Goal: Transaction & Acquisition: Purchase product/service

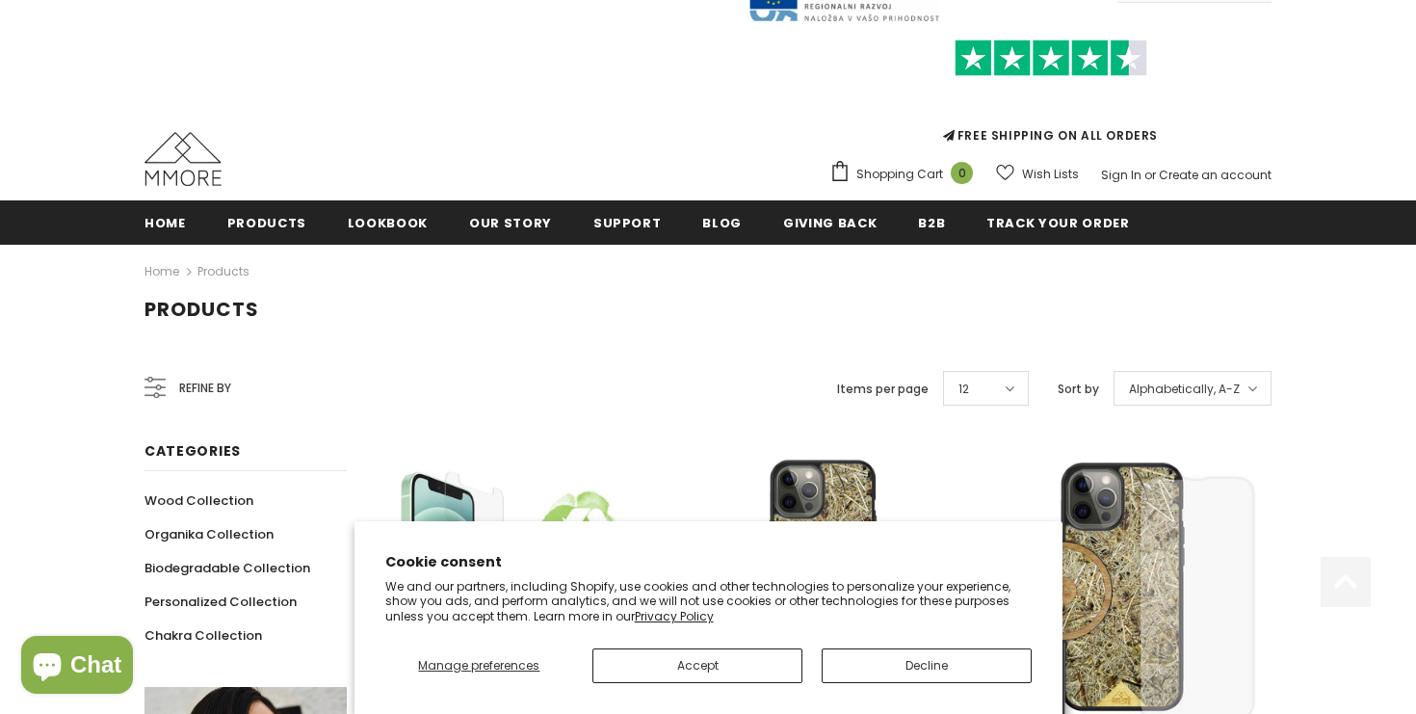
scroll to position [236, 0]
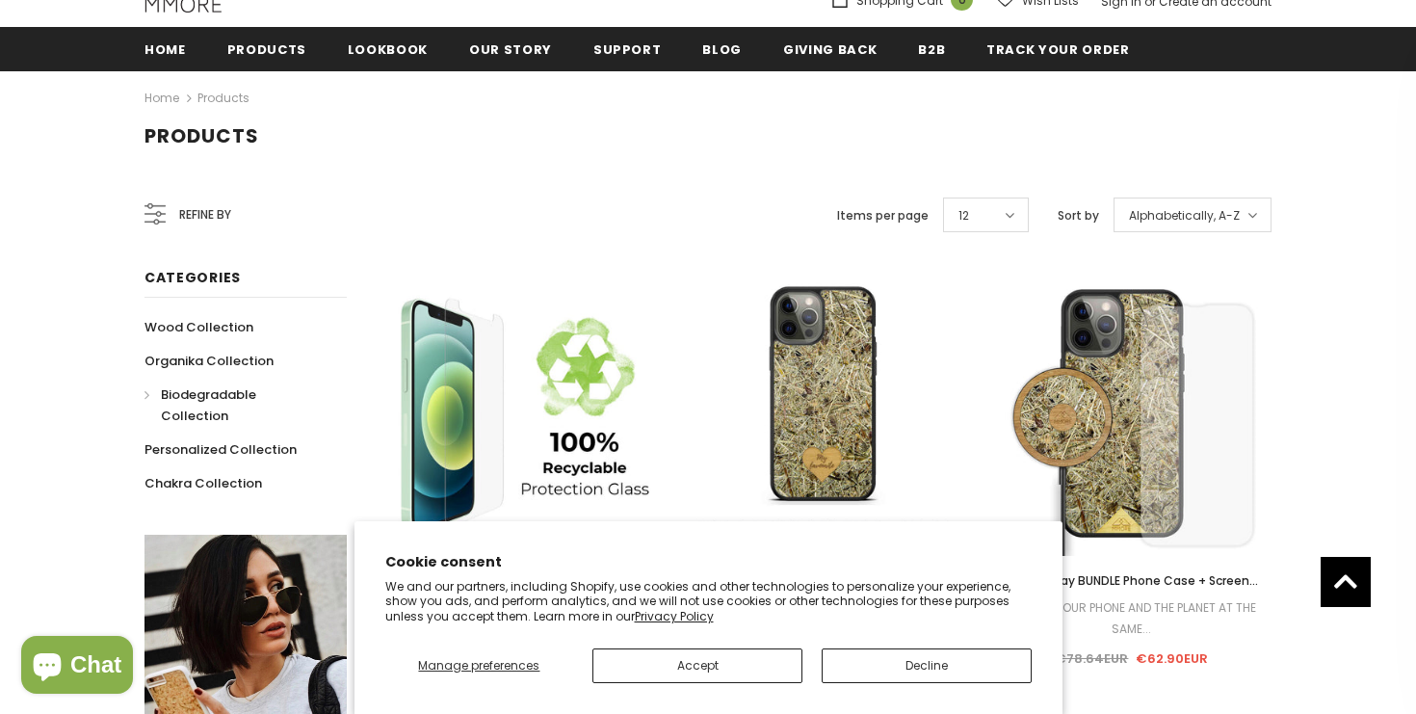
click at [256, 395] on span "Biodegradable Collection" at bounding box center [208, 404] width 95 height 39
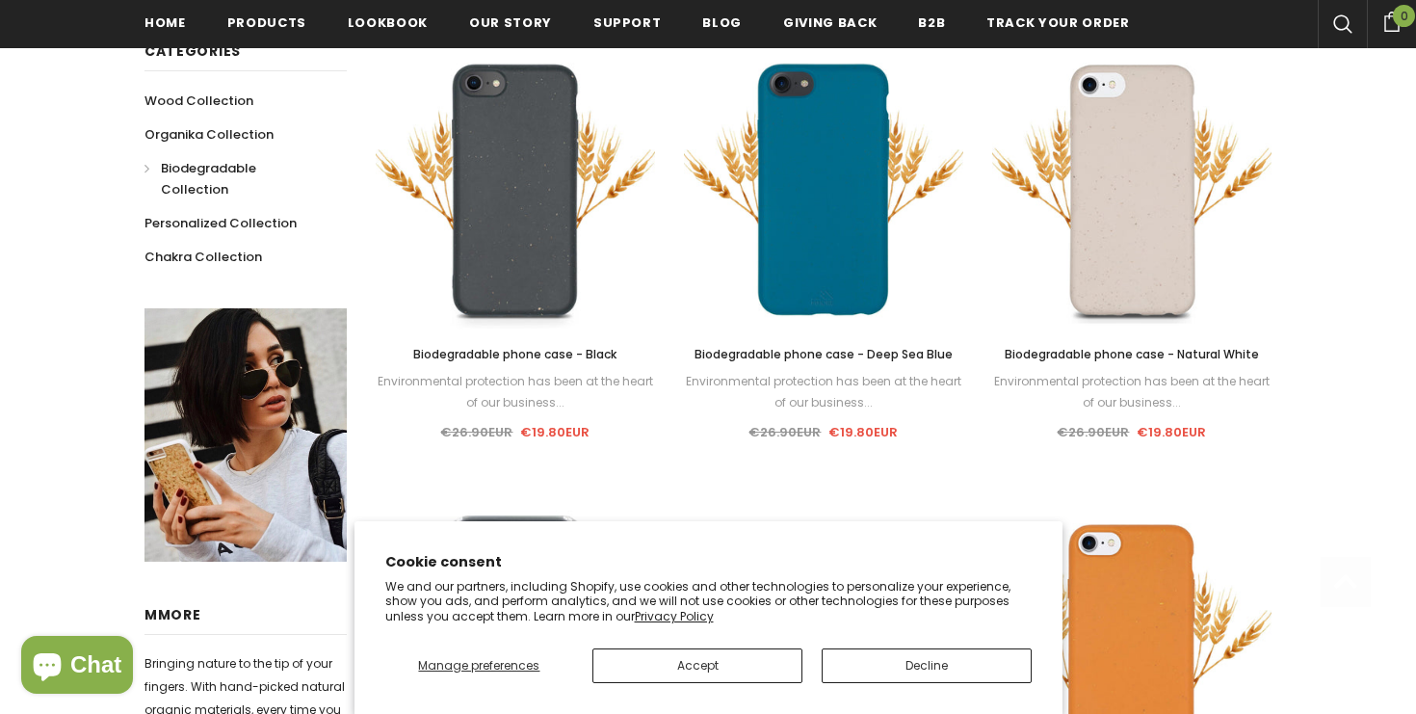
scroll to position [529, 0]
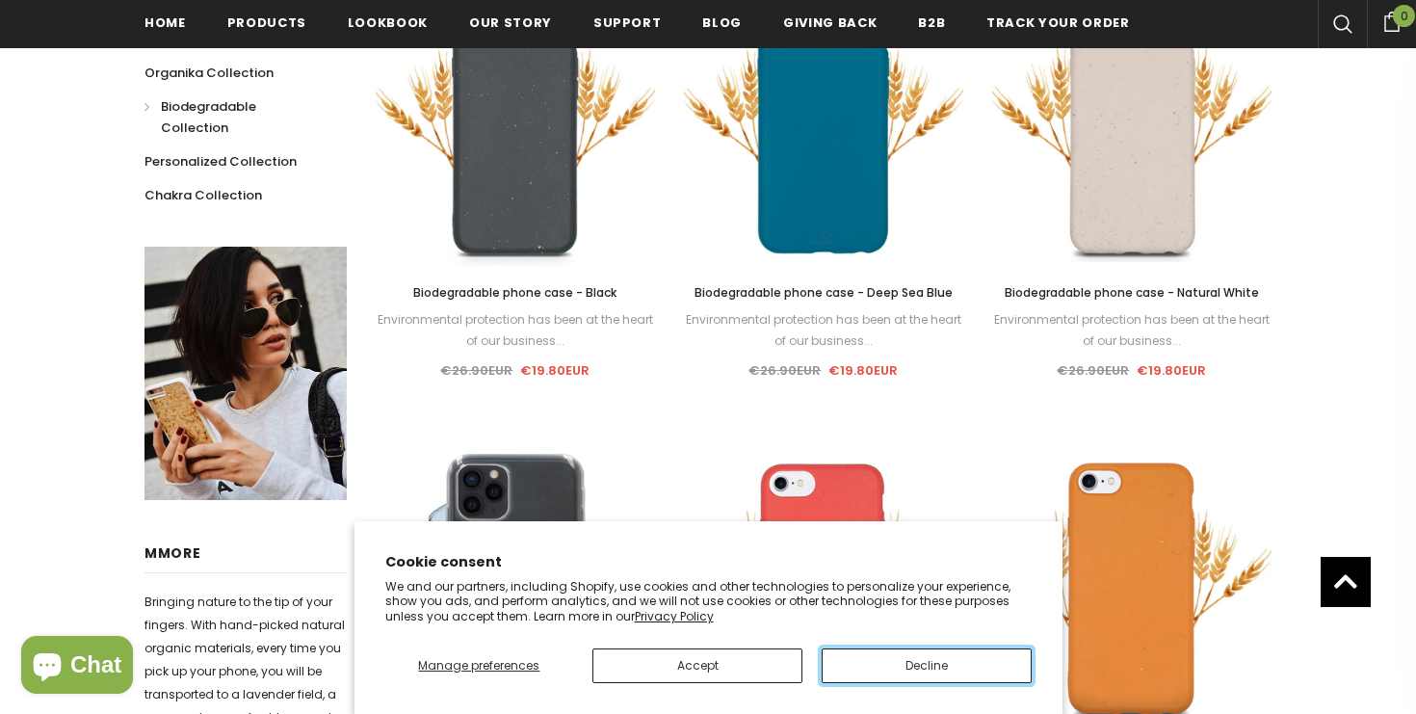
click at [887, 650] on button "Decline" at bounding box center [927, 665] width 210 height 35
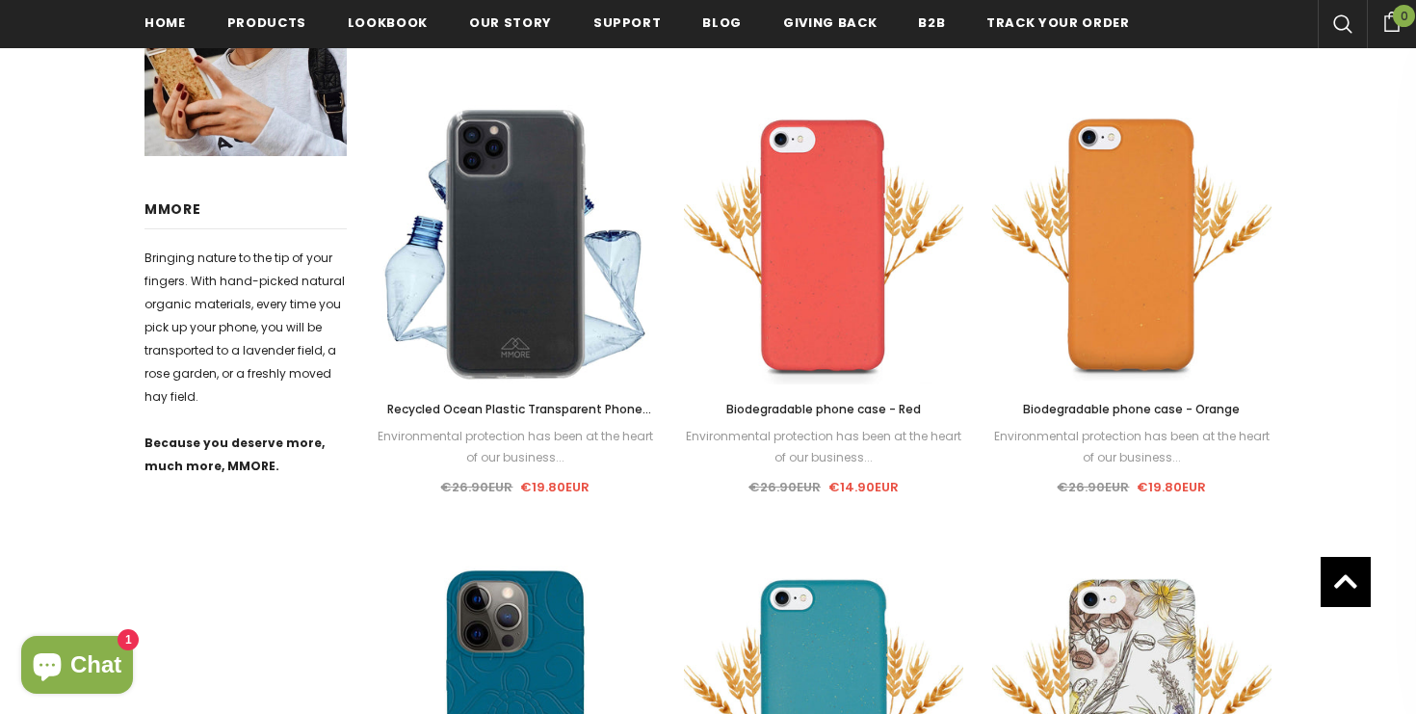
scroll to position [831, 0]
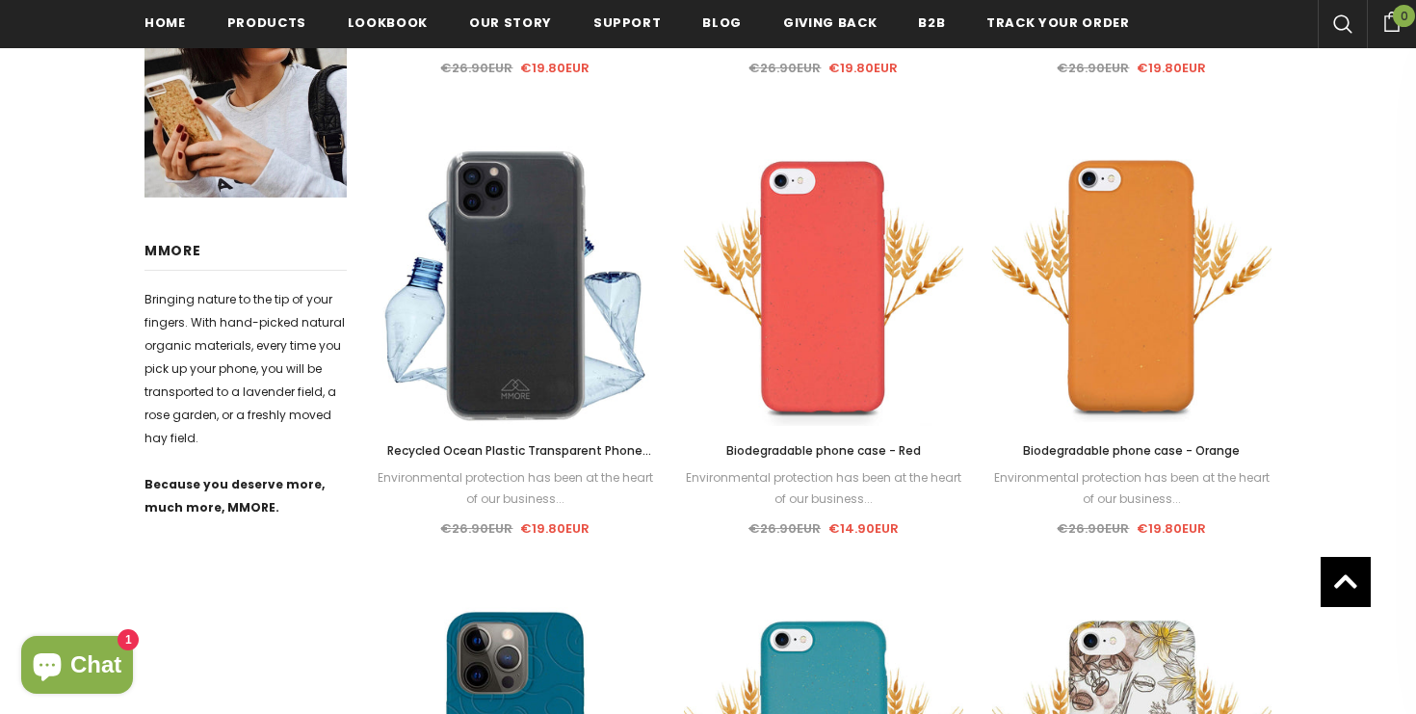
click at [875, 445] on span "Biodegradable phone case - Red" at bounding box center [823, 450] width 195 height 16
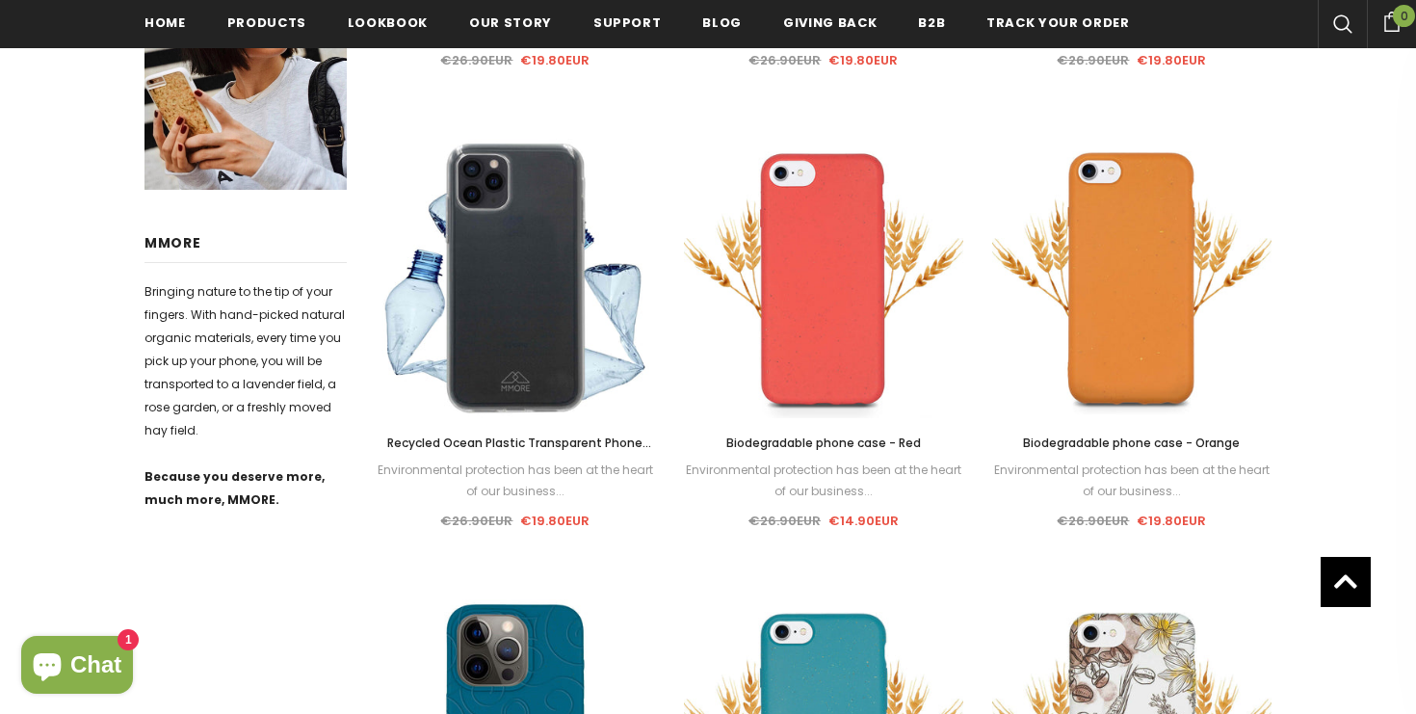
scroll to position [830, 0]
